Goal: Information Seeking & Learning: Check status

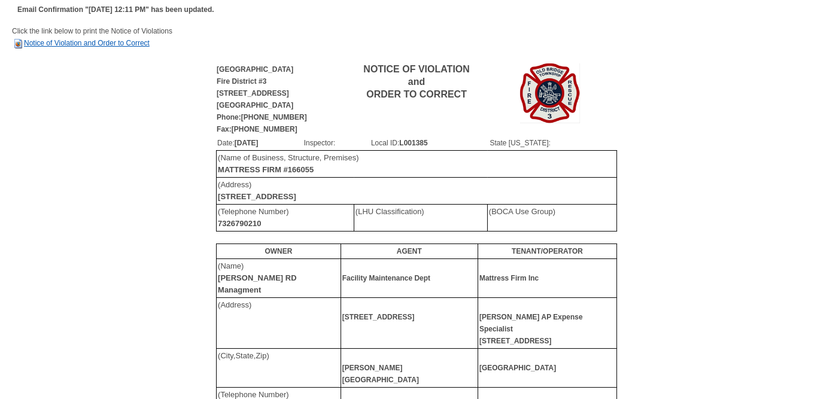
click at [74, 41] on link "Notice of Violation and Order to Correct" at bounding box center [81, 43] width 138 height 8
